Goal: Answer question/provide support

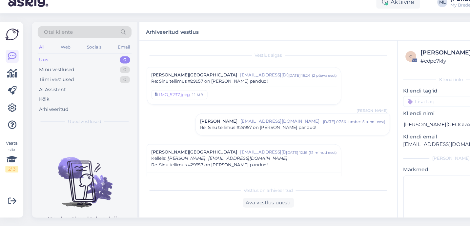
scroll to position [88, 0]
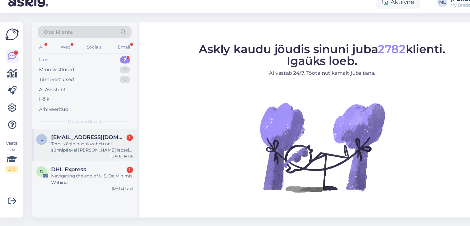
click at [69, 146] on span "[EMAIL_ADDRESS][DOMAIN_NAME]" at bounding box center [81, 145] width 68 height 6
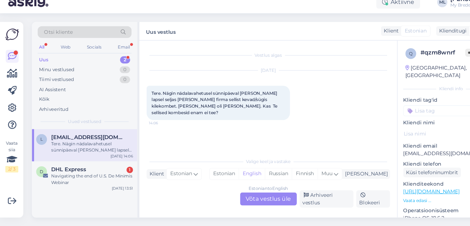
click at [234, 204] on div "Estonian to English Võta vestlus üle" at bounding box center [246, 201] width 52 height 12
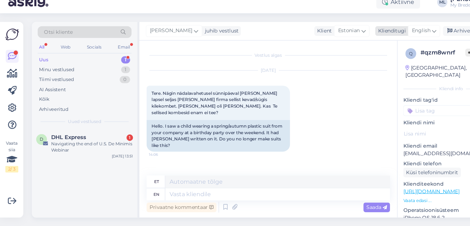
click at [382, 50] on span "English" at bounding box center [385, 47] width 17 height 7
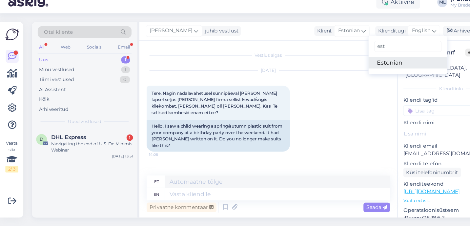
type input "est"
click at [361, 76] on link "Estonian" at bounding box center [374, 76] width 72 height 11
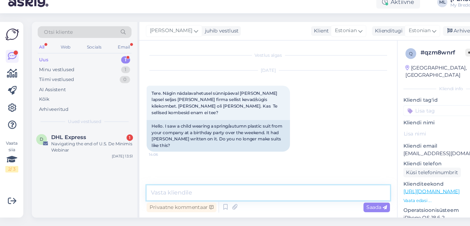
click at [190, 194] on textarea at bounding box center [246, 196] width 223 height 14
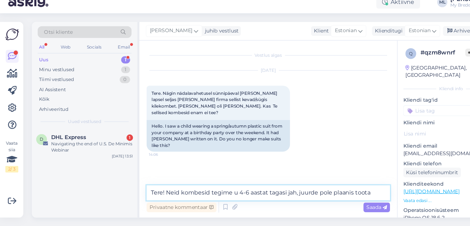
click at [217, 195] on textarea "Tere! Neid kombesid tegime u 4-6 aastat tagasi jah, juurde pole plaanis toota" at bounding box center [246, 196] width 223 height 14
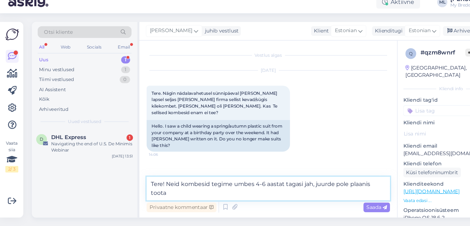
click at [206, 199] on textarea "Tere! Neid kombesid tegime umbes 4-6 aastat tagasi jah, juurde pole plaanis too…" at bounding box center [246, 192] width 223 height 22
click at [288, 188] on textarea "Tere! Neid kombesid tegime umbes 4-6 aastat tagasi jah, juurde pole plaanis too…" at bounding box center [246, 192] width 223 height 22
click at [212, 200] on textarea "Tere! Neid kombesid tegime umbes 4-6 aastat tagasi, hetkel juurde pole plaanis …" at bounding box center [246, 192] width 223 height 22
click at [316, 188] on textarea "Tere! Neid kombesid tegime umbes 4-6 aastat tagasi, hetkel juurde pole plaanis …" at bounding box center [246, 192] width 223 height 22
click at [214, 198] on textarea "Tere! Neid kombesid tegime umbes 4-6 aastat tagasi, hetkel rohkem pole plaanis …" at bounding box center [246, 192] width 223 height 22
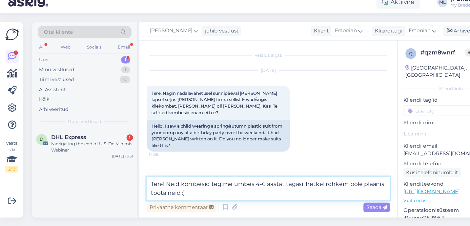
type textarea "Tere! Neid kombesid tegime umbes 4-6 aastat tagasi, hetkel rohkem pole plaanis …"
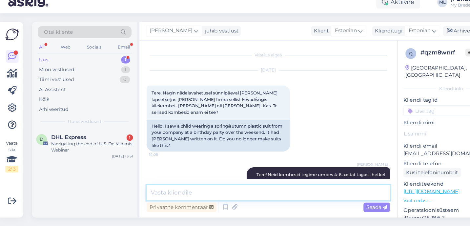
scroll to position [5, 0]
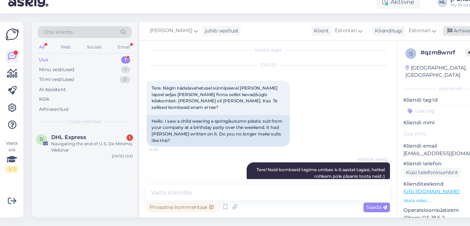
click at [414, 47] on icon at bounding box center [412, 47] width 5 height 5
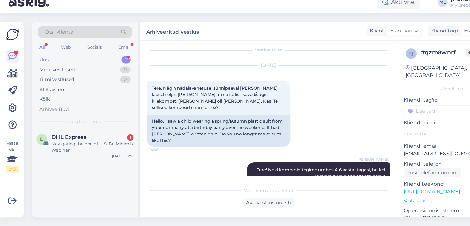
click at [57, 137] on div "Otsi kliente All Web Socials Email Uus 1 Minu vestlused 0 Tiimi vestlused 0 AI …" at bounding box center [78, 88] width 96 height 98
click at [59, 152] on div "Navigating the end of U.S. De Minimis Webinar" at bounding box center [84, 154] width 75 height 12
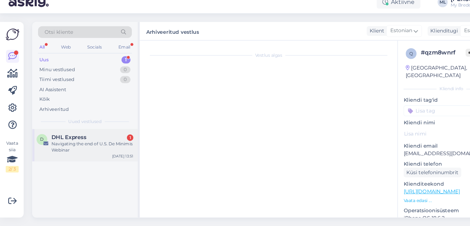
scroll to position [1037, 0]
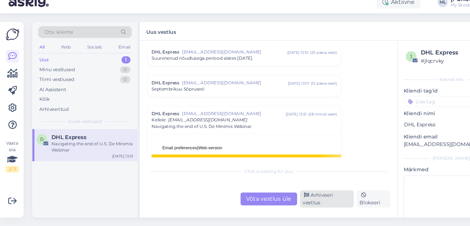
click at [303, 207] on div "Arhiveeri vestlus" at bounding box center [300, 201] width 50 height 16
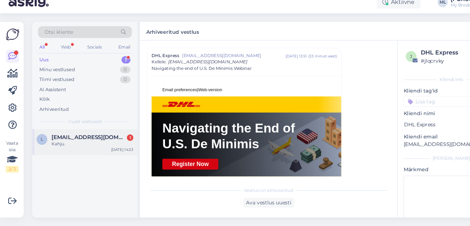
click at [75, 139] on div "l [EMAIL_ADDRESS][DOMAIN_NAME] 1 Kahju. [DATE] 14:23" at bounding box center [78, 149] width 96 height 24
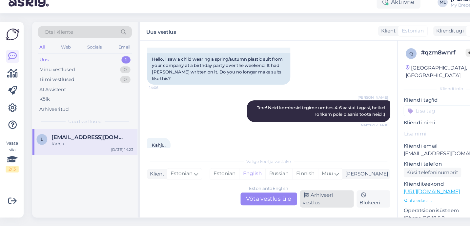
click at [288, 203] on div "Arhiveeri vestlus" at bounding box center [300, 201] width 50 height 16
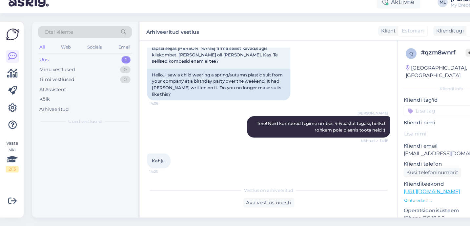
scroll to position [35, 0]
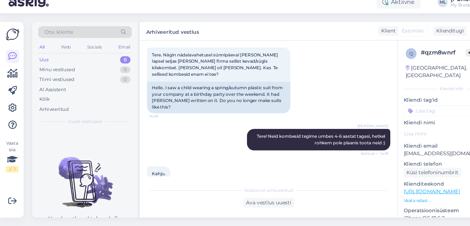
click at [39, 75] on div "Uus" at bounding box center [40, 74] width 9 height 7
